Goal: Task Accomplishment & Management: Use online tool/utility

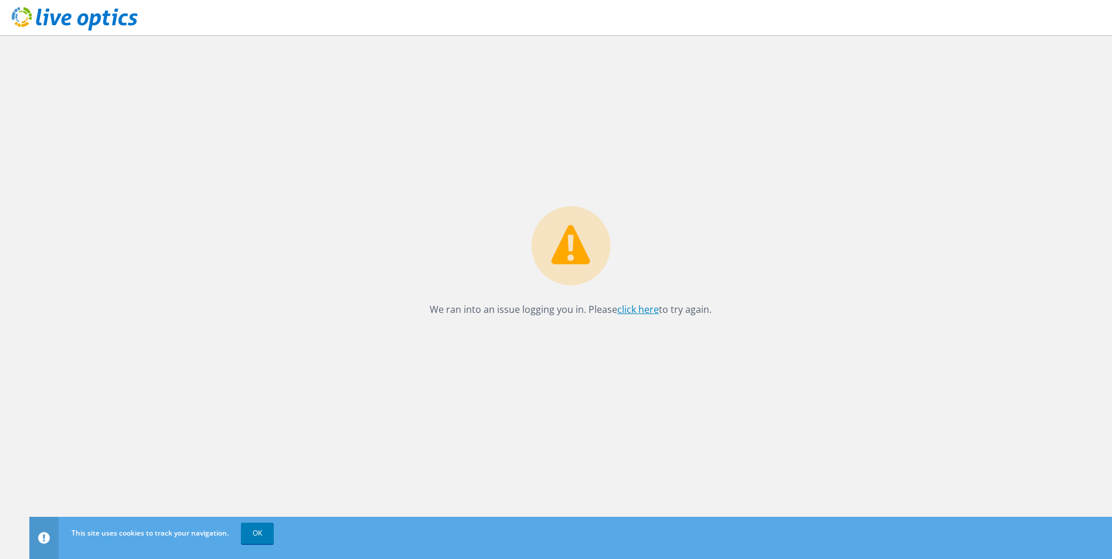
click at [640, 308] on link "click here" at bounding box center [638, 309] width 42 height 13
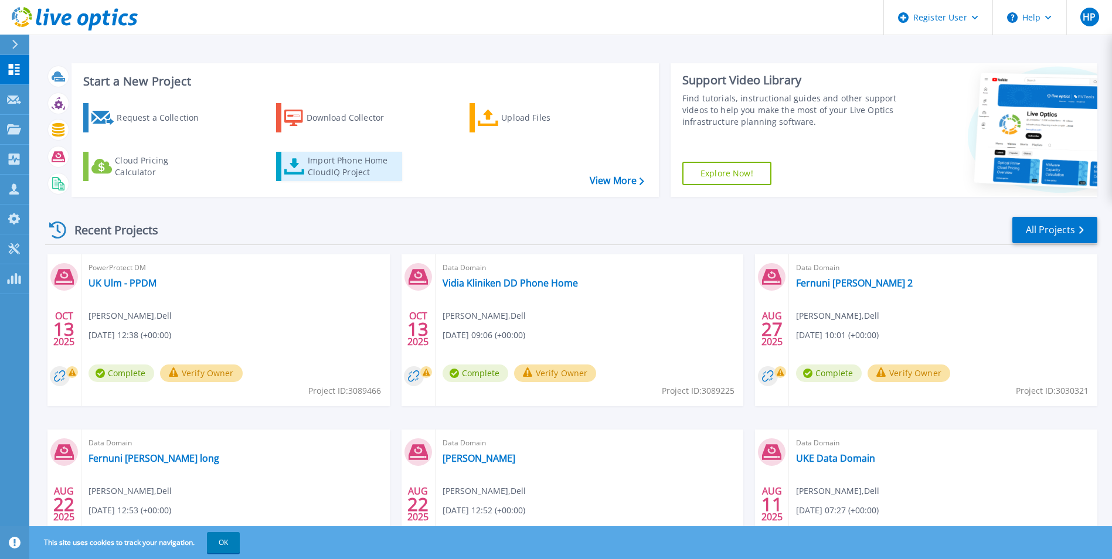
click at [323, 165] on div "Import Phone Home CloudIQ Project" at bounding box center [353, 166] width 91 height 23
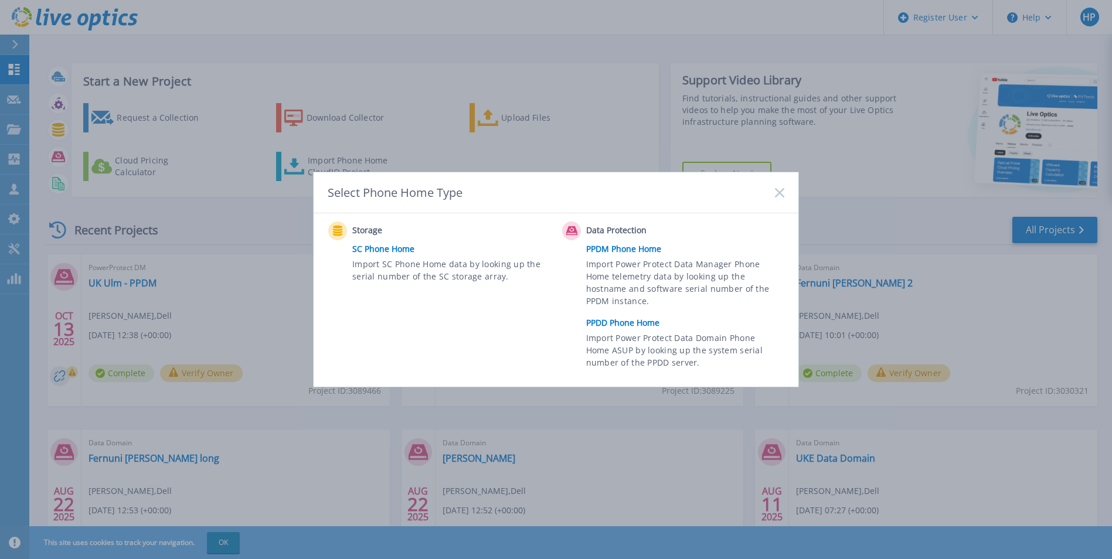
click at [627, 325] on link "PPDD Phone Home" at bounding box center [688, 323] width 204 height 18
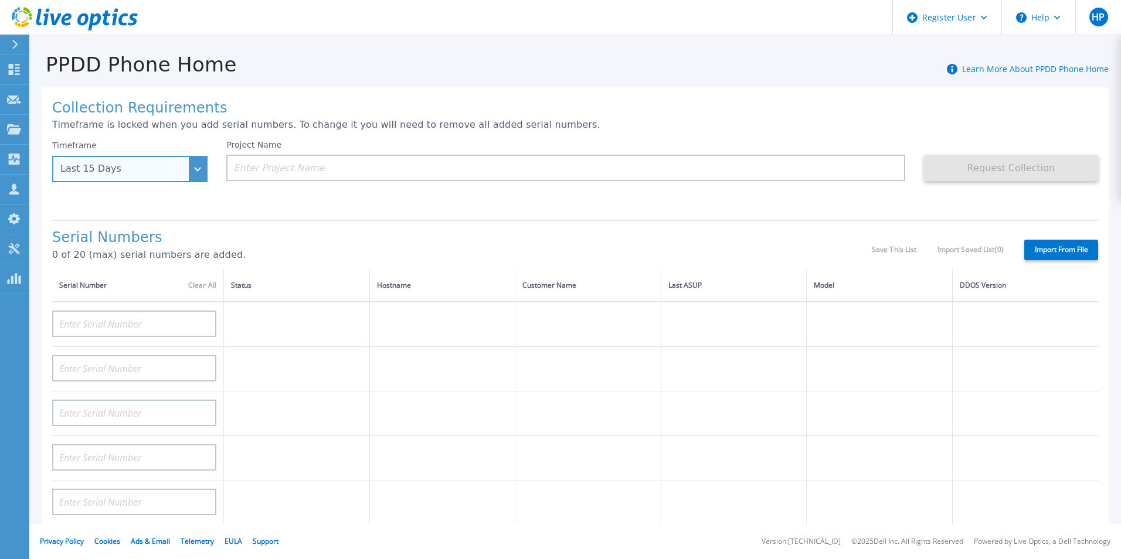
click at [199, 166] on div "Last 15 Days" at bounding box center [129, 169] width 155 height 26
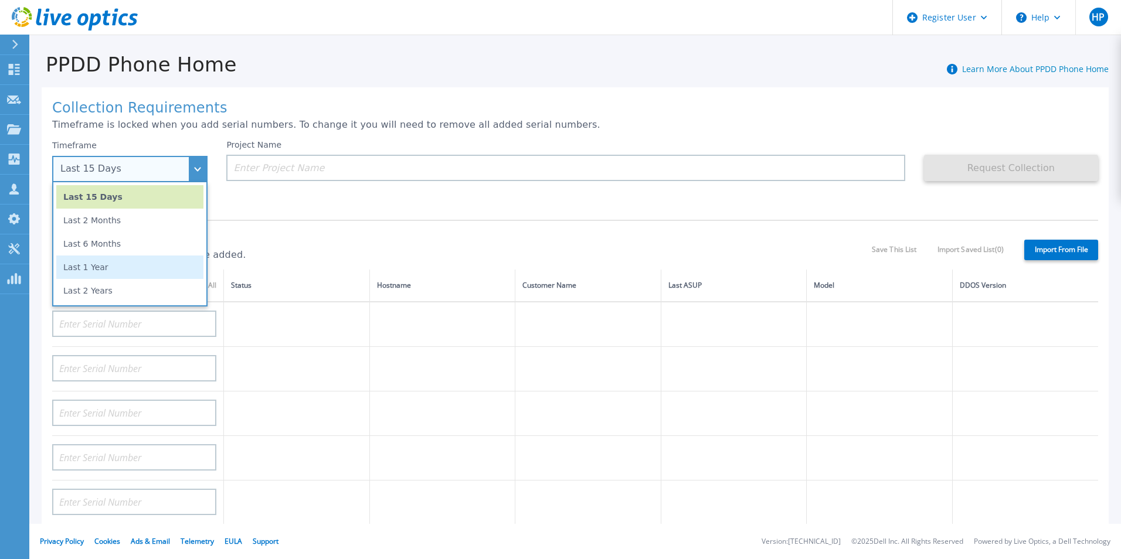
click at [114, 275] on li "Last 1 Year" at bounding box center [129, 267] width 147 height 23
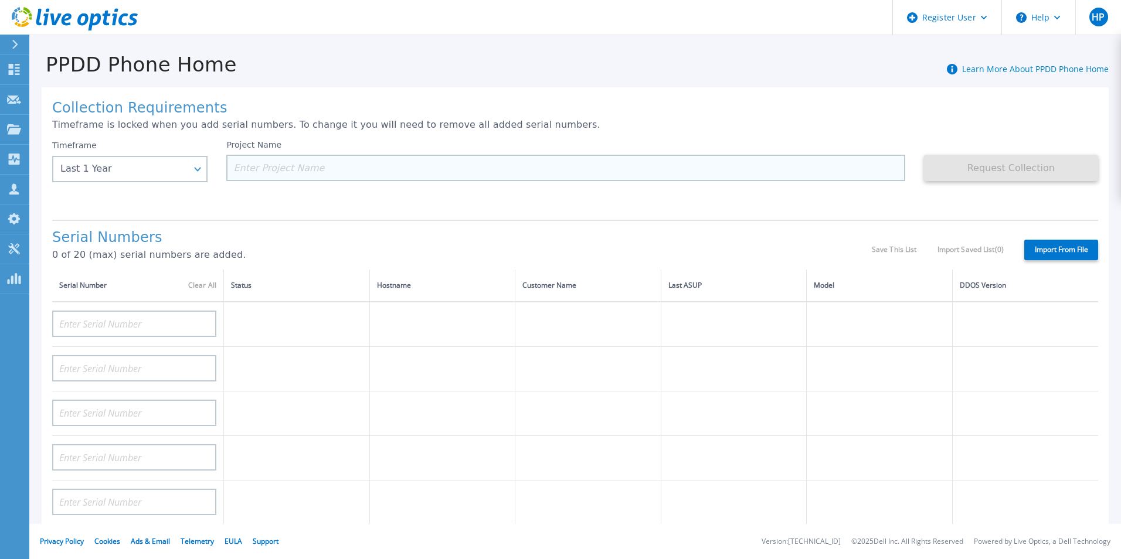
click at [267, 166] on input at bounding box center [565, 168] width 678 height 26
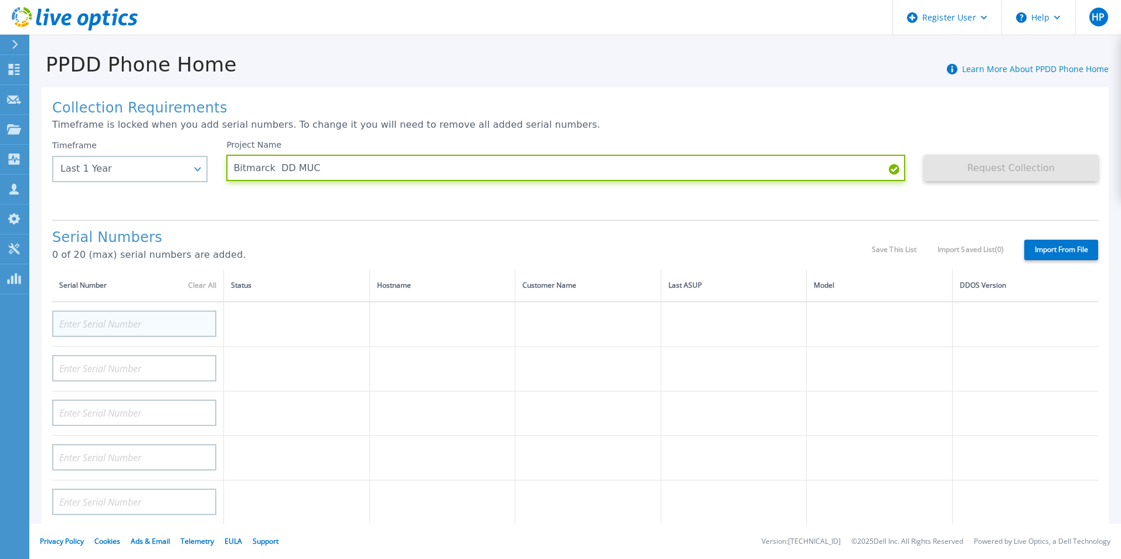
type input "Bitmarck DD MUC"
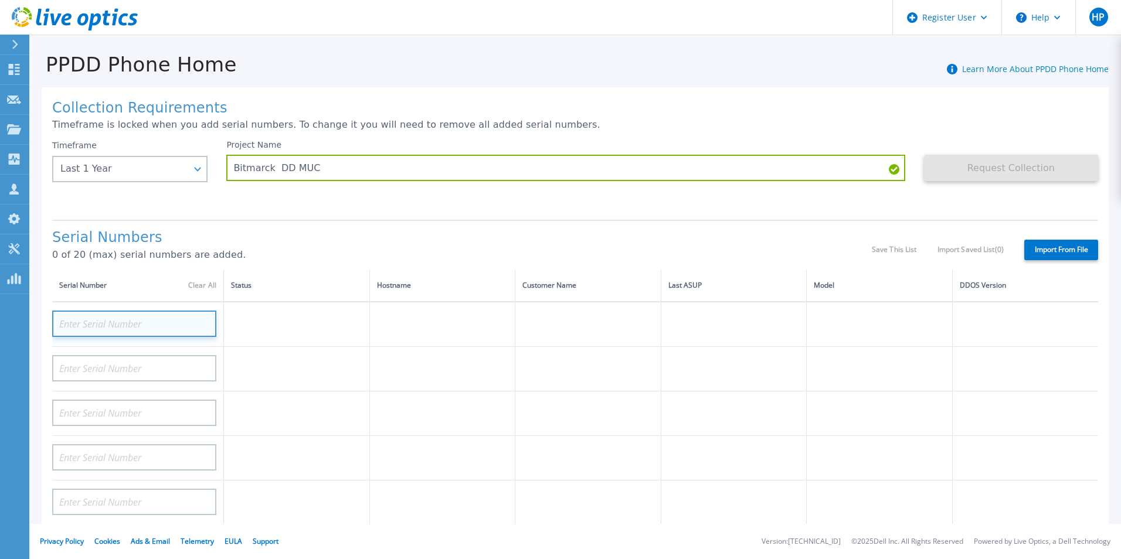
click at [159, 319] on input at bounding box center [134, 324] width 164 height 26
paste input "CRK00223104015"
type input "CRK00223104015"
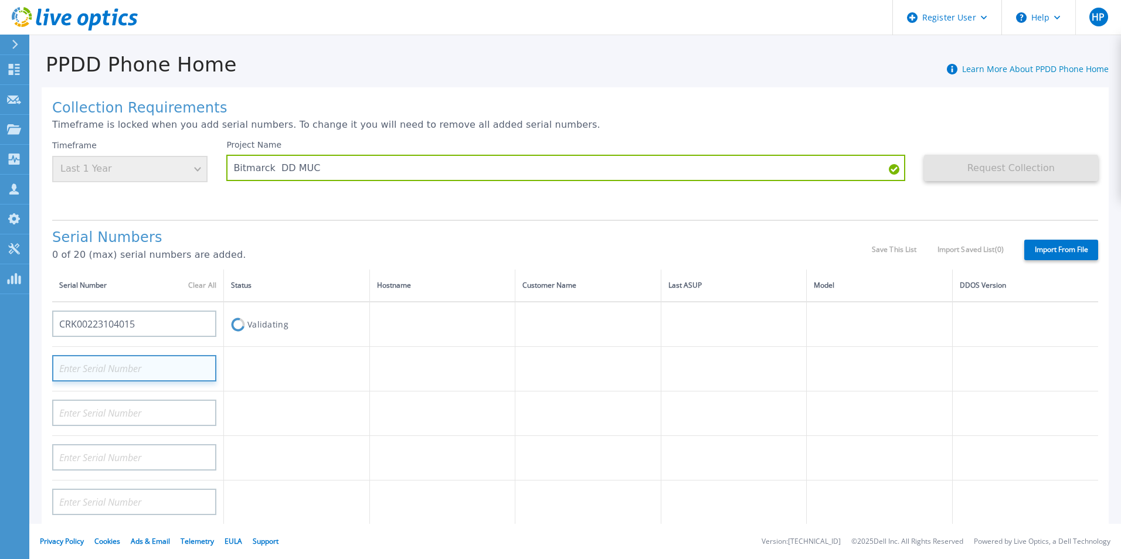
click at [148, 373] on input at bounding box center [134, 368] width 164 height 26
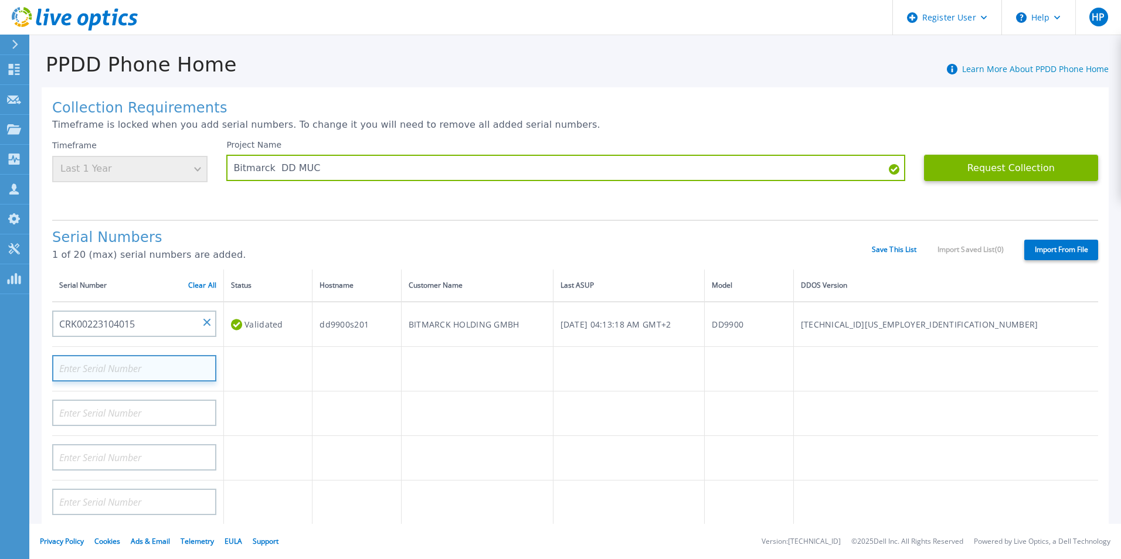
click at [139, 366] on input at bounding box center [134, 368] width 164 height 26
paste input "CRK00223102965"
type input "CRK00223102965"
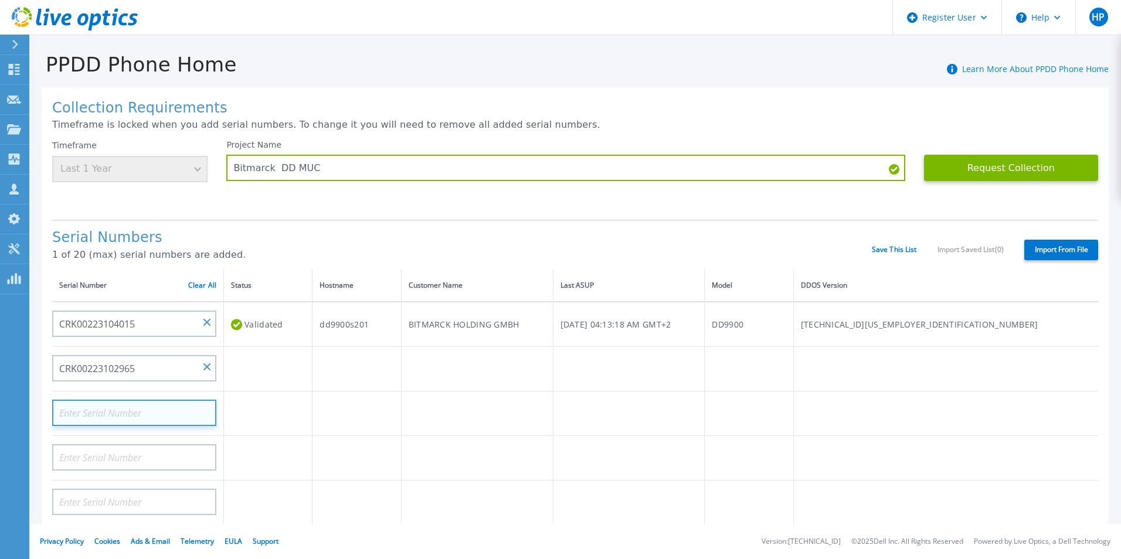
click at [137, 411] on input at bounding box center [134, 413] width 164 height 26
paste input "CKM01215105095"
type input "CKM01215105095"
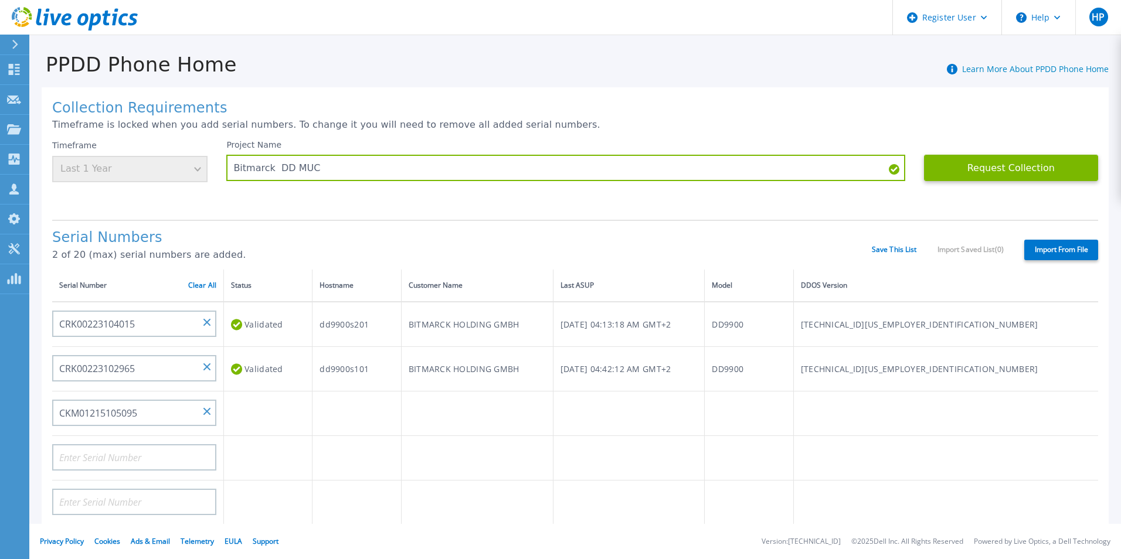
click at [284, 456] on td at bounding box center [268, 458] width 88 height 45
click at [882, 251] on link "Save This List" at bounding box center [893, 250] width 45 height 8
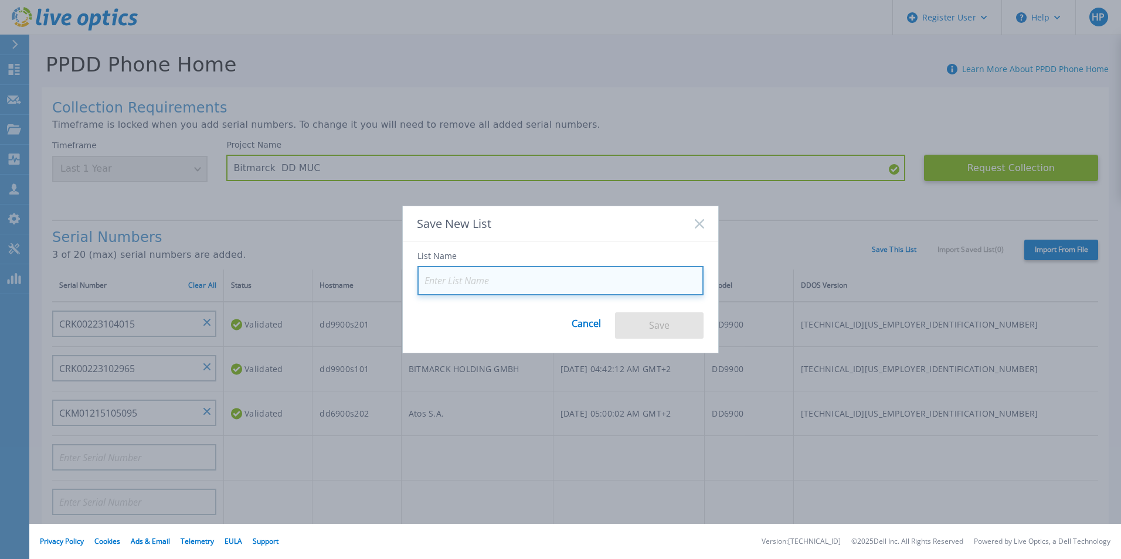
click at [472, 276] on input at bounding box center [560, 280] width 286 height 29
type input "N"
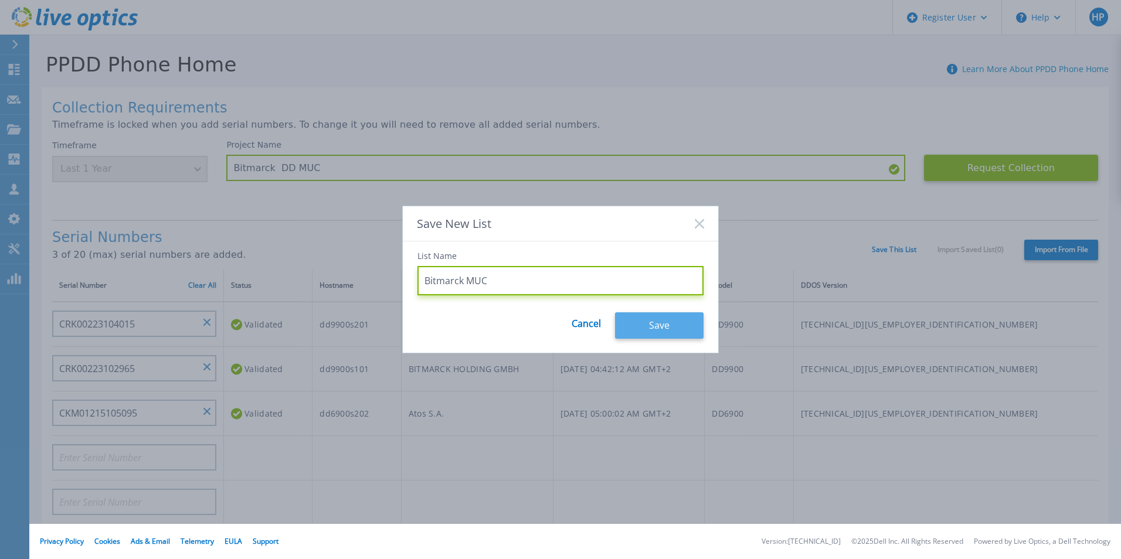
type input "Bitmarck MUC"
click at [670, 323] on button "Save" at bounding box center [659, 325] width 88 height 26
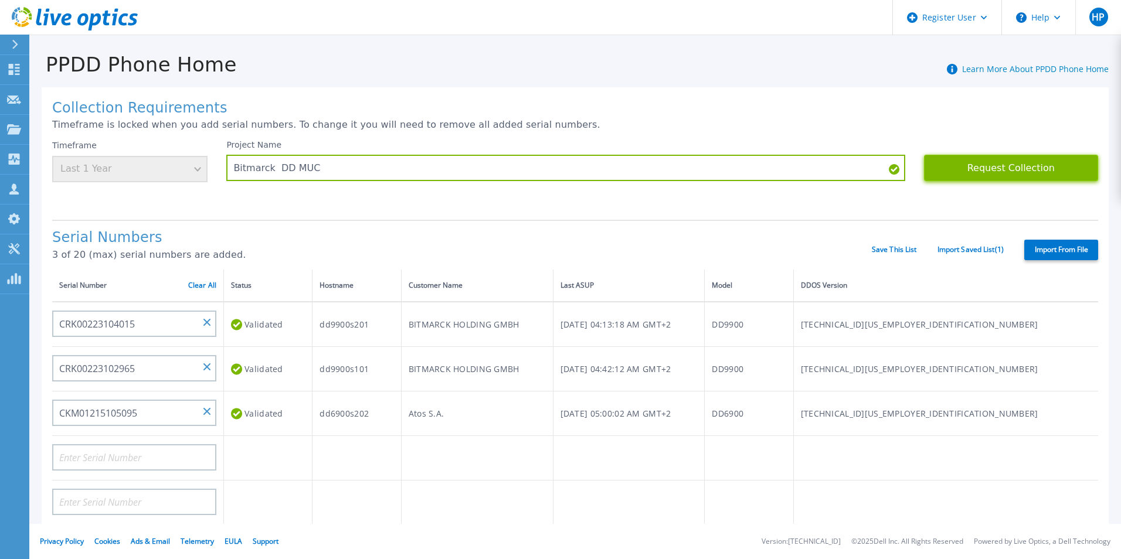
click at [1009, 168] on button "Request Collection" at bounding box center [1011, 168] width 174 height 26
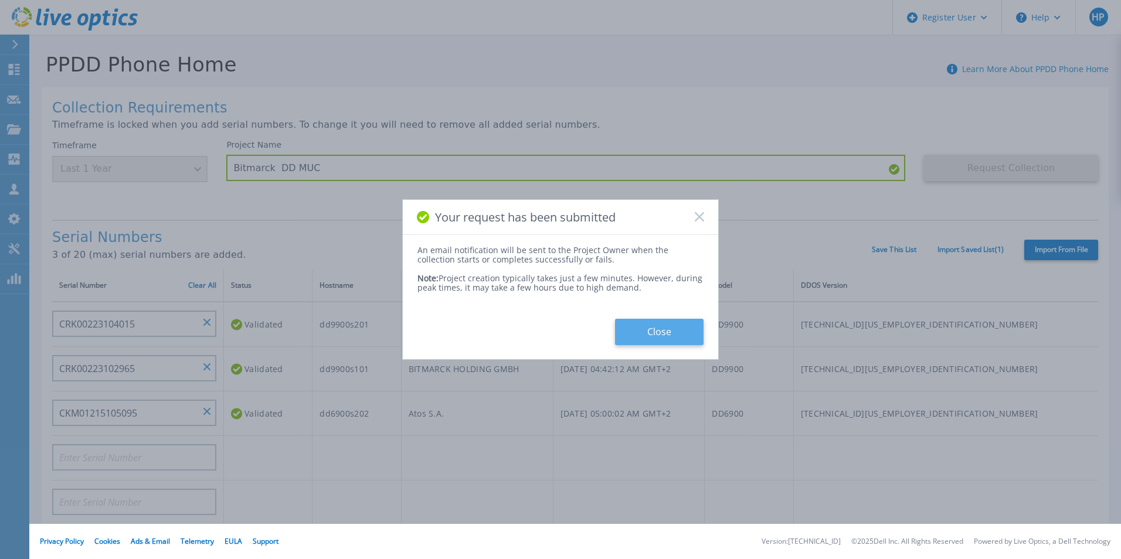
click at [645, 331] on button "Close" at bounding box center [659, 332] width 88 height 26
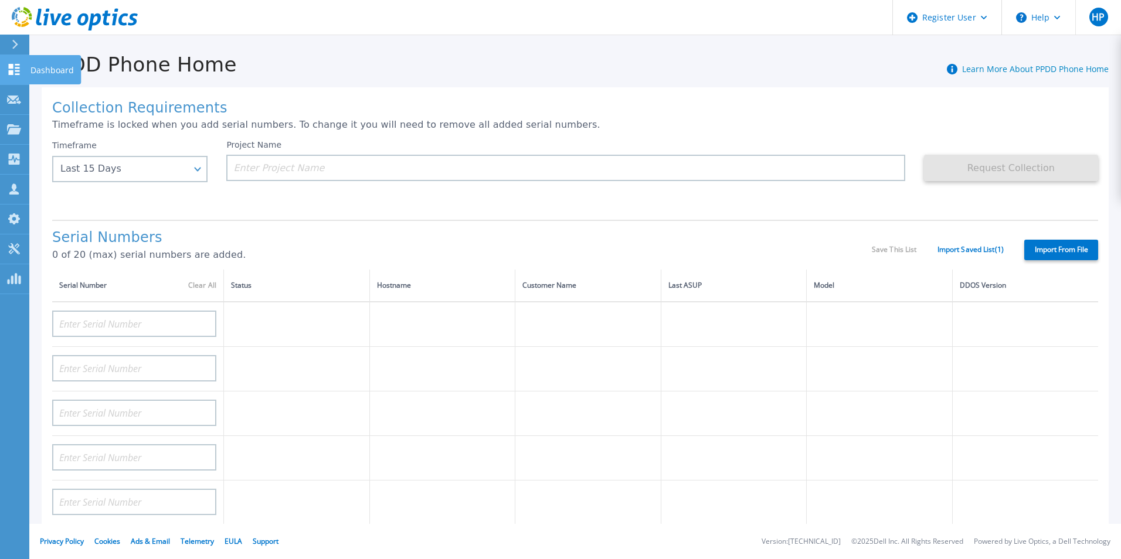
click at [42, 69] on p "Dashboard" at bounding box center [51, 70] width 43 height 30
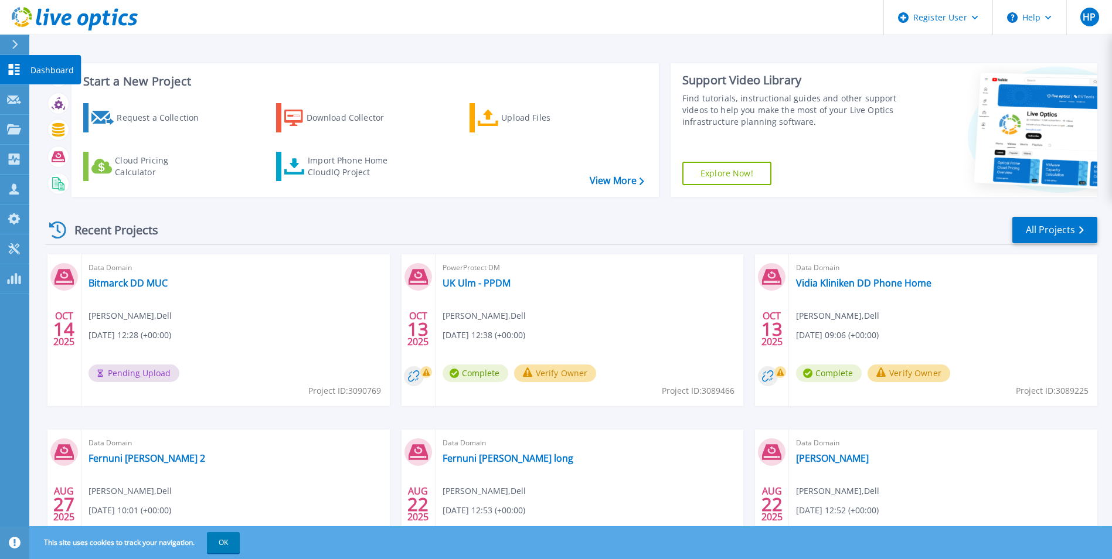
click at [57, 65] on p "Dashboard" at bounding box center [51, 70] width 43 height 30
click at [53, 71] on p "Dashboard" at bounding box center [51, 70] width 43 height 30
